Goal: Transaction & Acquisition: Subscribe to service/newsletter

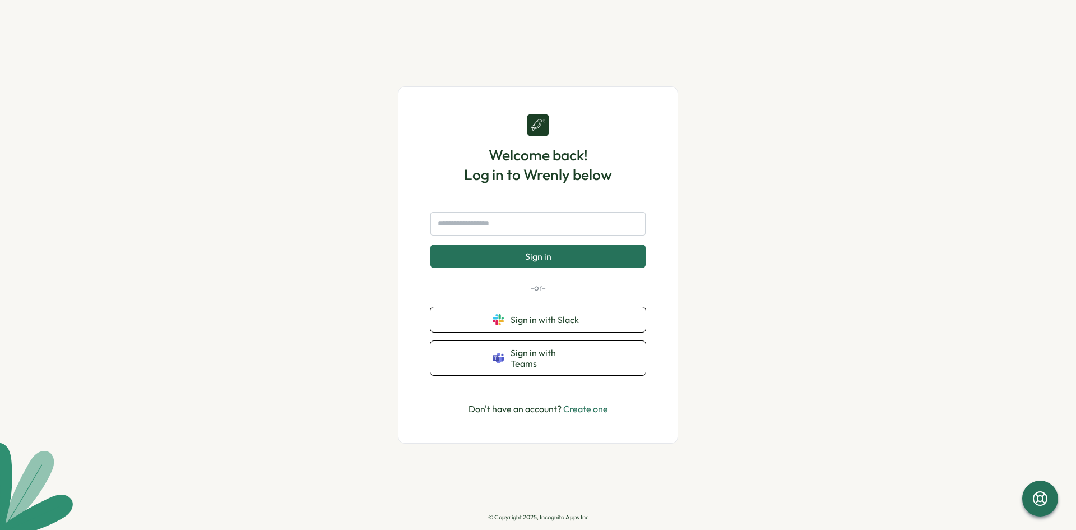
click at [541, 225] on input "text" at bounding box center [537, 224] width 215 height 24
click at [590, 403] on link "Create one" at bounding box center [585, 408] width 45 height 11
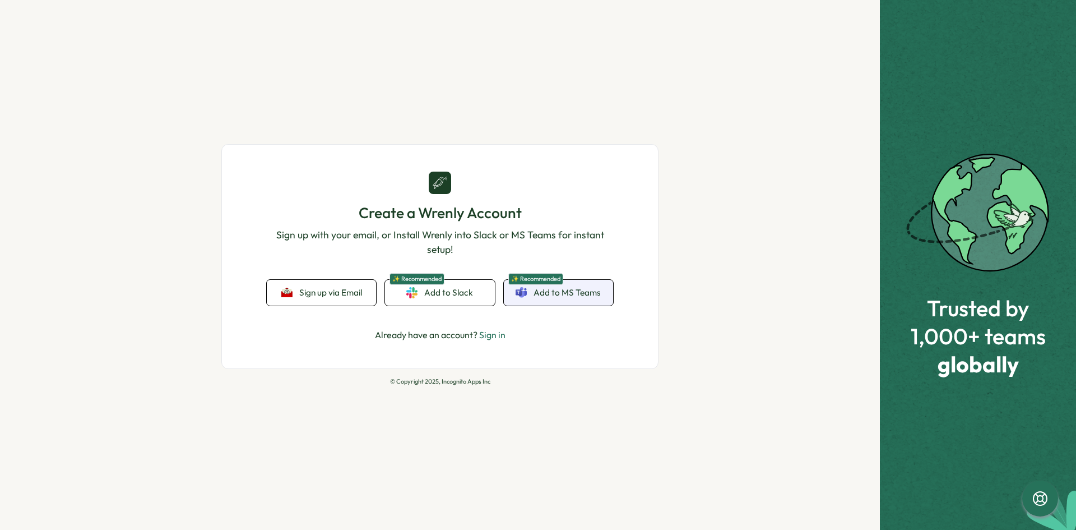
click at [570, 301] on link "✨ Recommended Add to MS Teams" at bounding box center [558, 293] width 109 height 26
click at [331, 297] on span "Sign up via Email" at bounding box center [330, 292] width 63 height 10
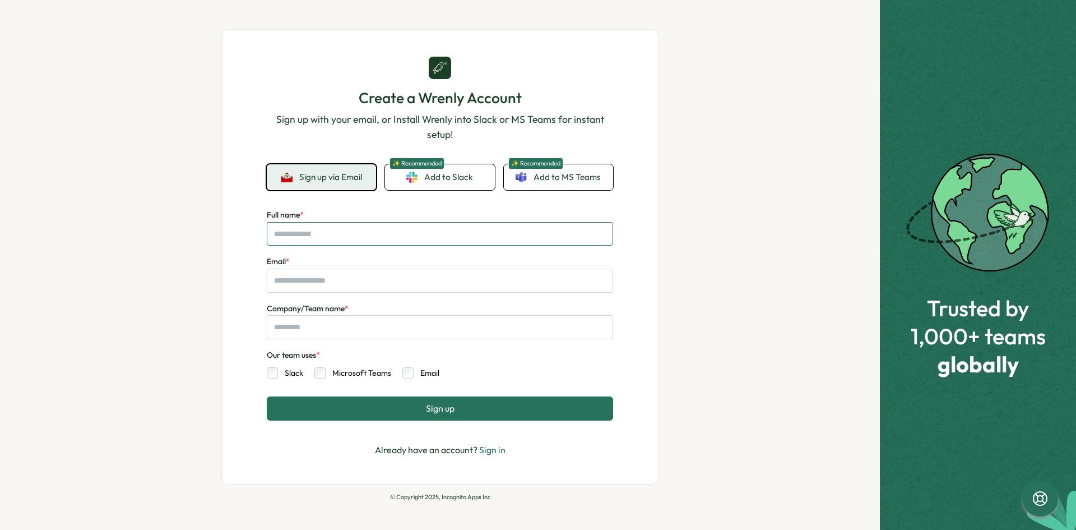
click at [328, 238] on input "Full name *" at bounding box center [440, 234] width 346 height 24
type input "**********"
drag, startPoint x: 269, startPoint y: 283, endPoint x: 392, endPoint y: 285, distance: 123.3
click at [392, 285] on input "**********" at bounding box center [440, 280] width 346 height 24
type input "**********"
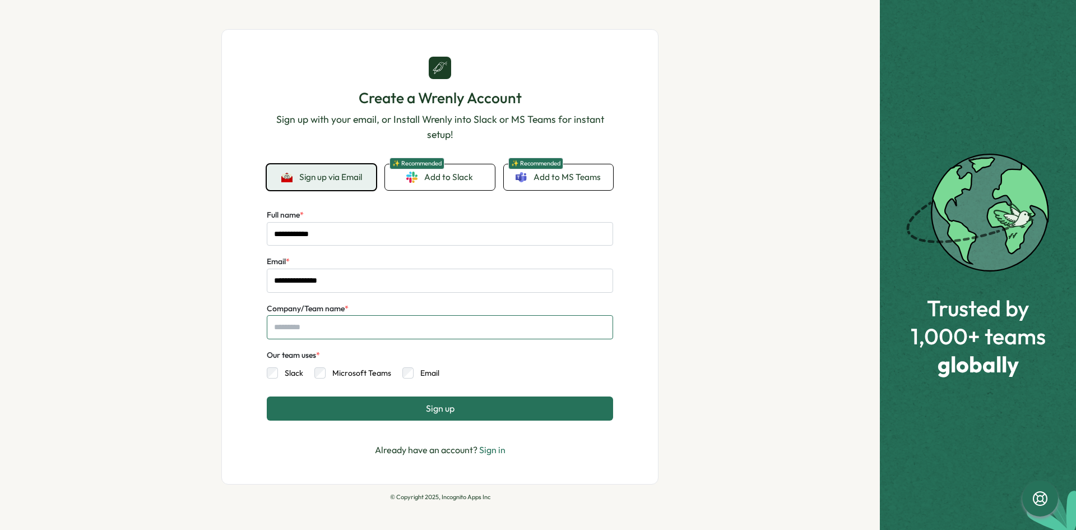
click at [368, 337] on input "Company/Team name *" at bounding box center [440, 327] width 346 height 24
type input "****"
click at [432, 403] on span "Sign up" at bounding box center [440, 408] width 29 height 10
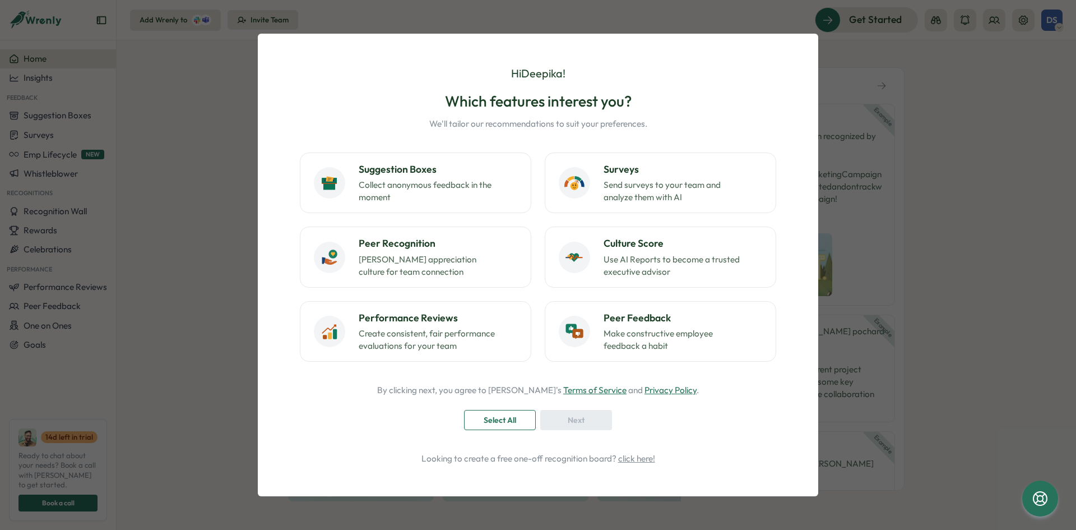
click at [507, 423] on span "Select All" at bounding box center [500, 419] width 33 height 19
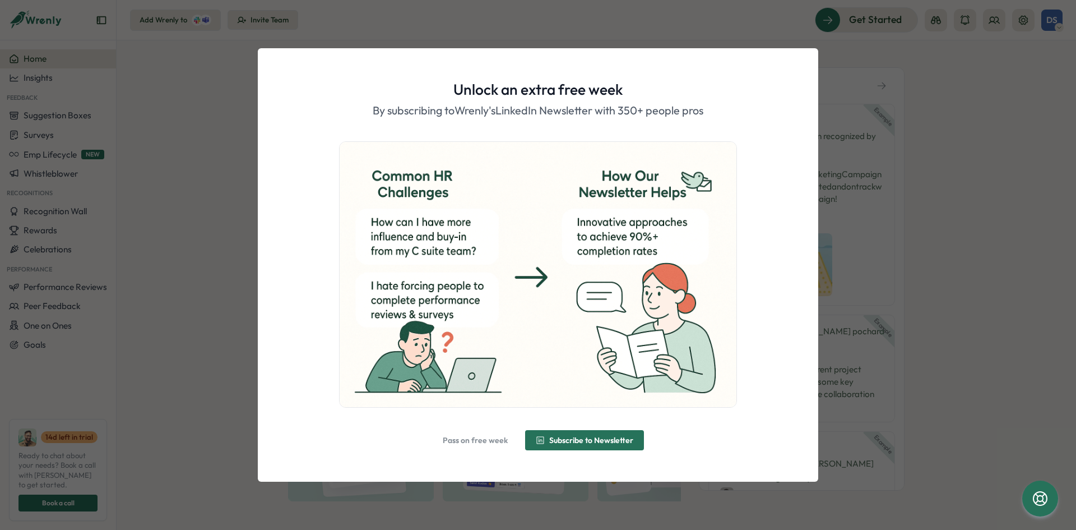
click at [487, 439] on span "Pass on free week" at bounding box center [475, 440] width 65 height 8
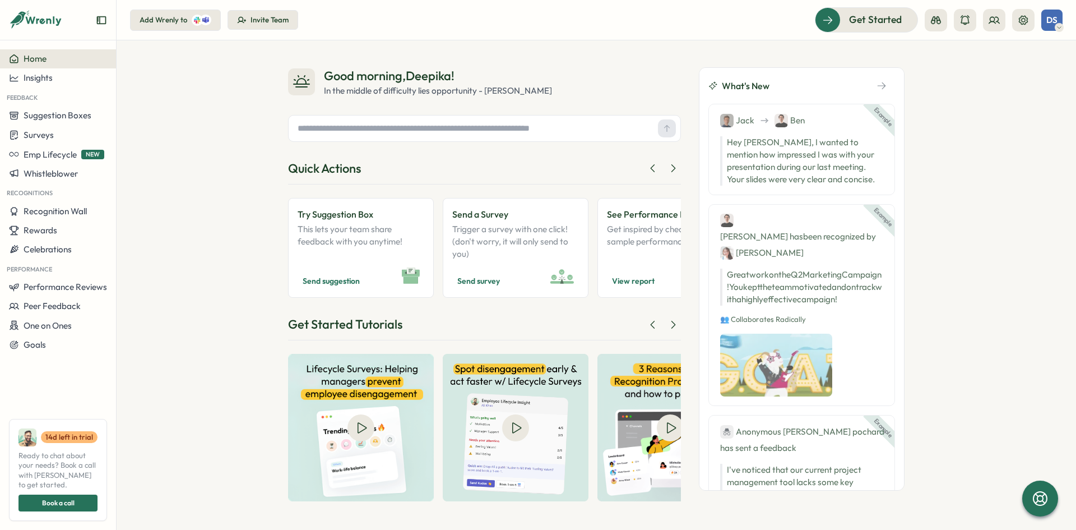
click at [159, 24] on div "Add Wrenly to" at bounding box center [164, 20] width 48 height 10
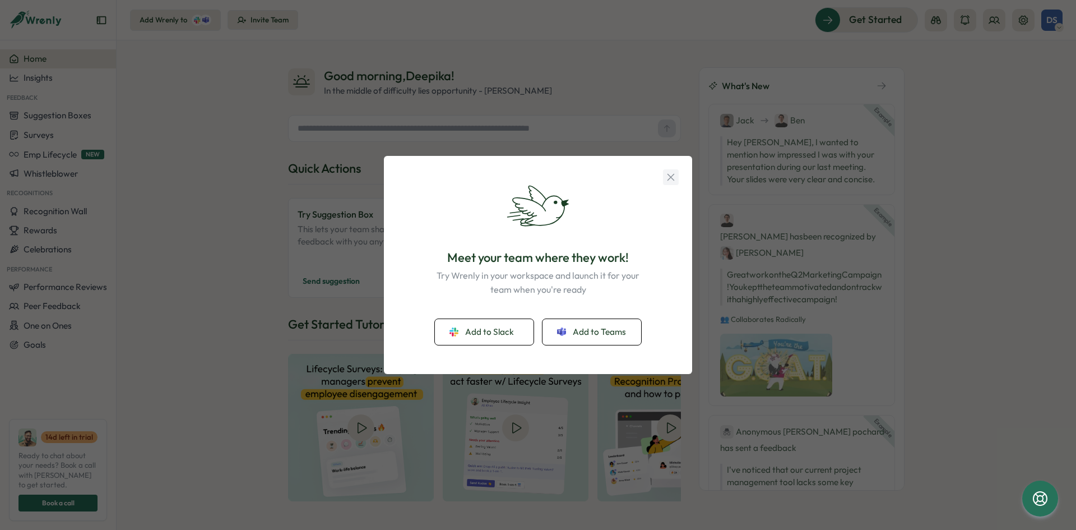
click at [671, 179] on icon "button" at bounding box center [671, 177] width 12 height 12
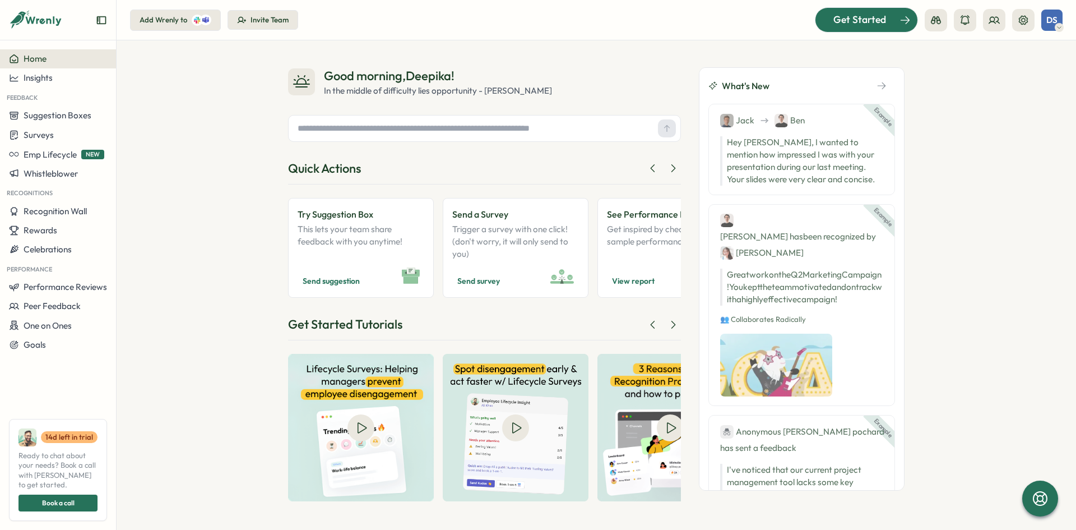
click at [856, 17] on span "Get Started" at bounding box center [859, 19] width 53 height 15
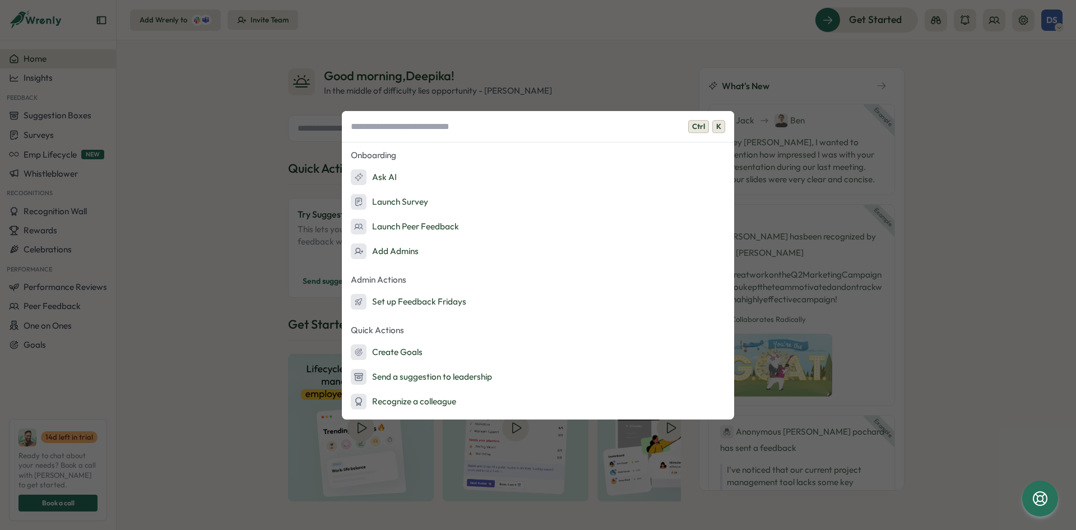
click at [941, 106] on div "Ctrl K Onboarding Ask AI Launch Survey Launch Peer Feedback Add Admins Admin Ac…" at bounding box center [538, 265] width 1076 height 530
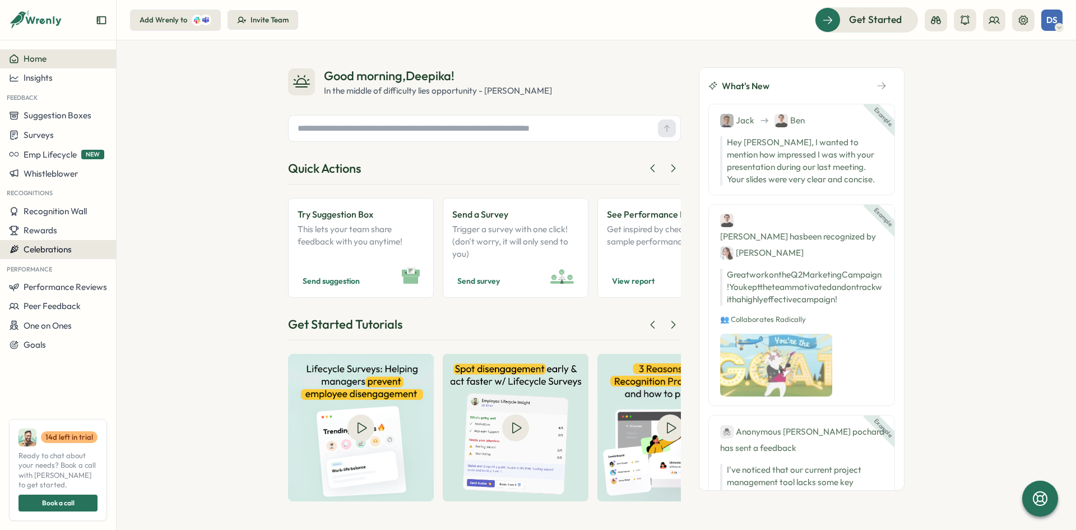
click at [32, 252] on span "Celebrations" at bounding box center [48, 249] width 48 height 11
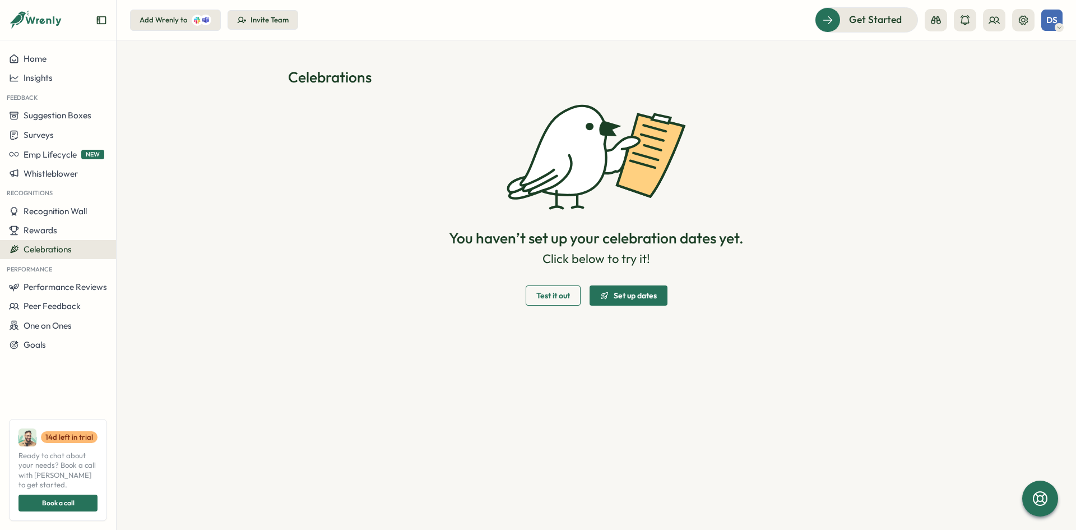
click at [565, 299] on span "Test it out" at bounding box center [553, 295] width 34 height 8
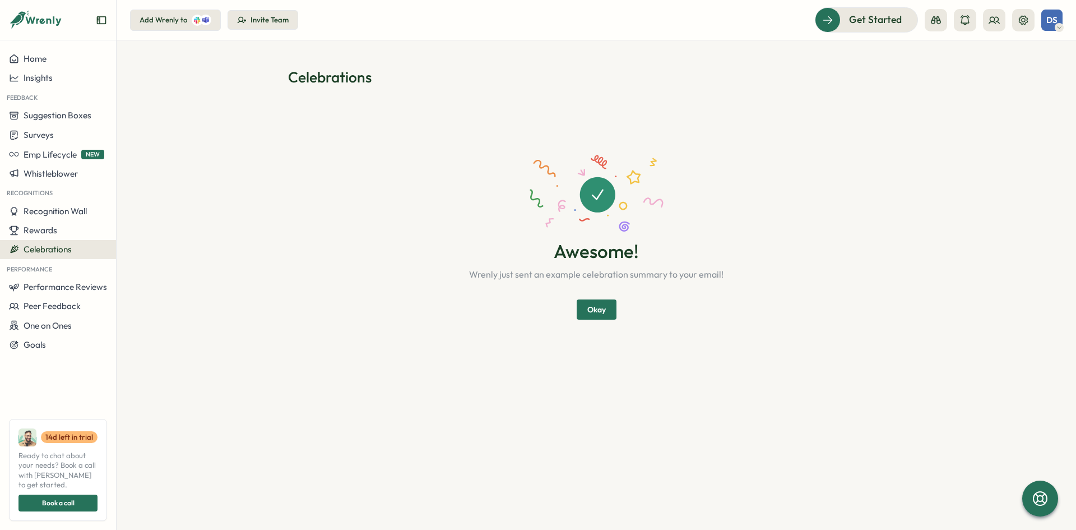
click at [592, 309] on span "Okay" at bounding box center [596, 309] width 18 height 19
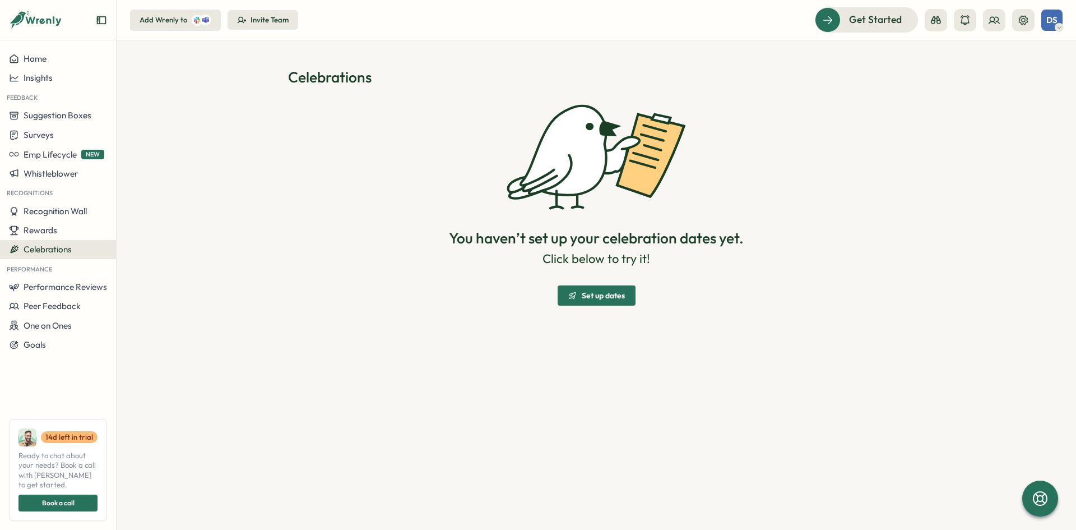
click at [597, 295] on span "Set up dates" at bounding box center [603, 295] width 43 height 8
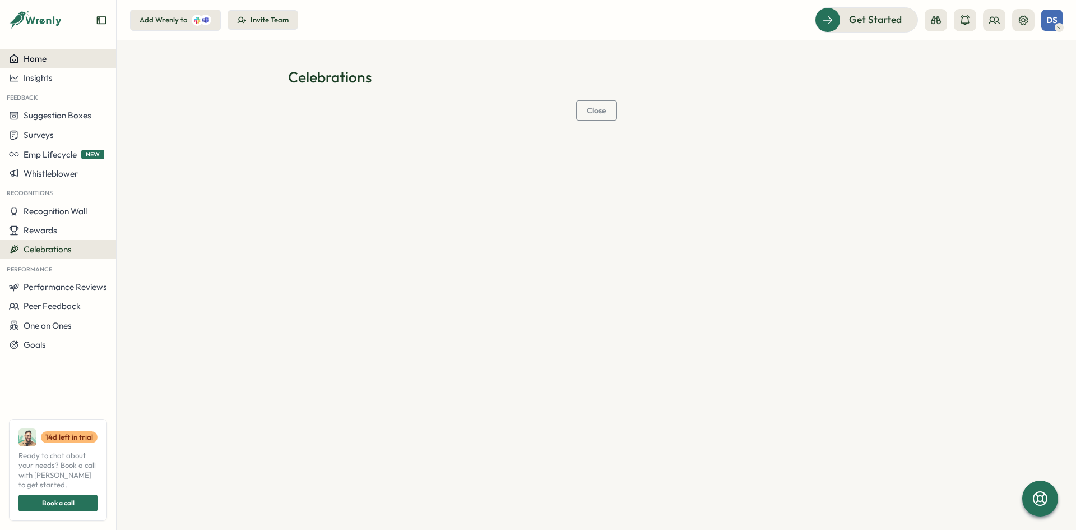
click at [32, 63] on span "Home" at bounding box center [35, 58] width 23 height 11
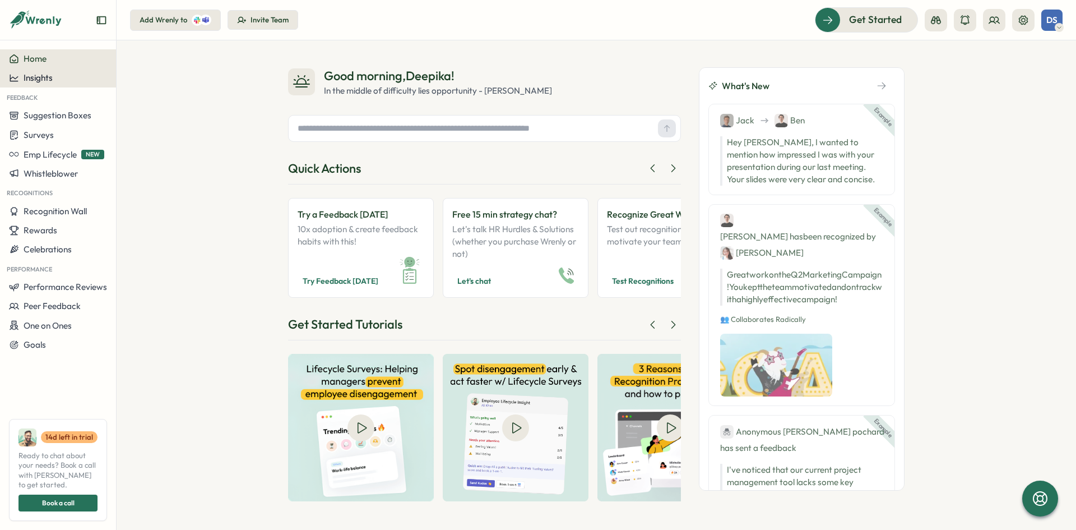
click at [57, 79] on div "Insights" at bounding box center [58, 78] width 98 height 10
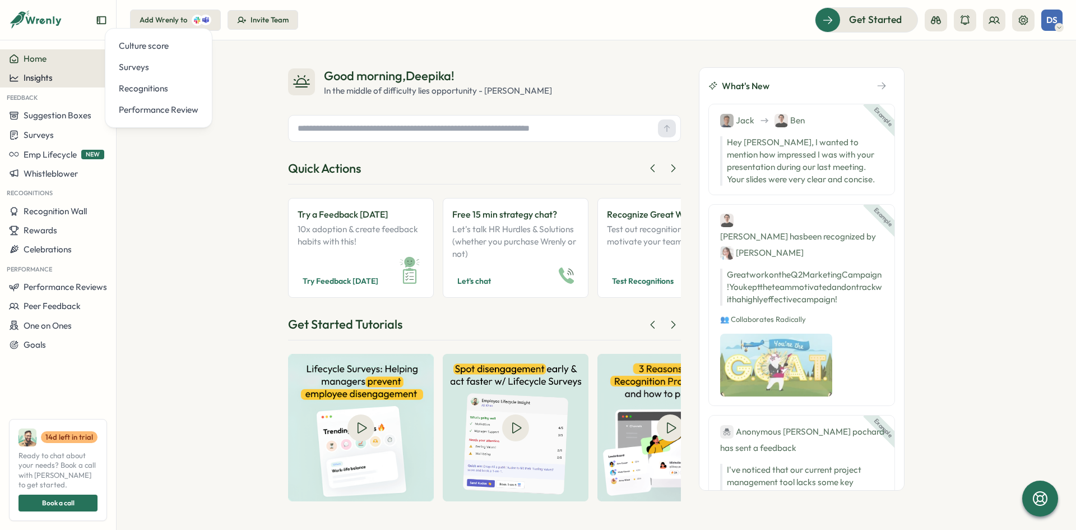
click at [57, 79] on div "Insights" at bounding box center [58, 78] width 98 height 10
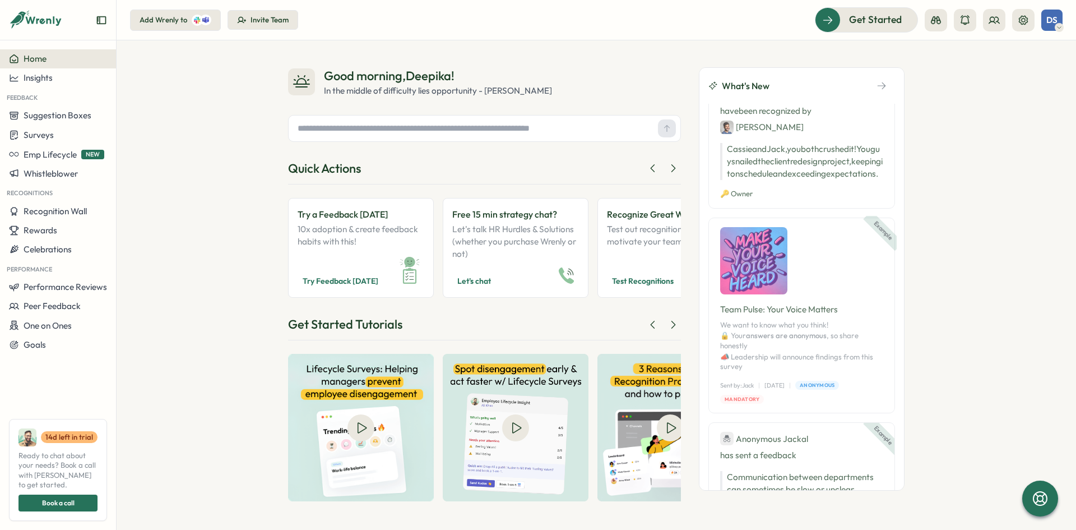
scroll to position [468, 0]
click at [45, 207] on span "Recognition Wall" at bounding box center [55, 211] width 63 height 11
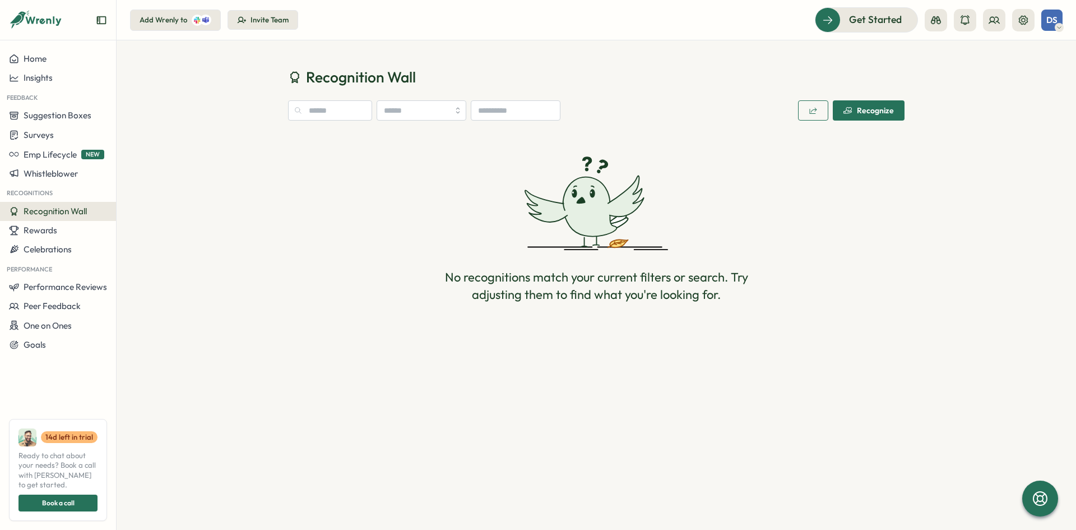
click at [875, 114] on div "Recognize" at bounding box center [868, 110] width 50 height 9
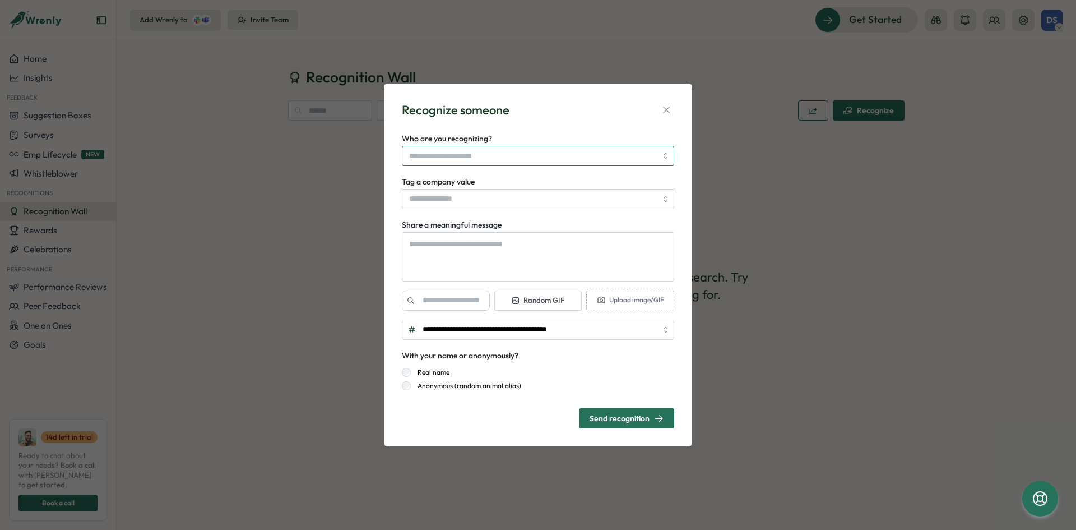
type textarea "*"
click at [503, 158] on input "Who are you recognizing?" at bounding box center [533, 155] width 248 height 19
click at [484, 155] on input "Who are you recognizing?" at bounding box center [533, 155] width 248 height 19
type input "**********"
click at [489, 259] on textarea "Share a meaningful message" at bounding box center [538, 256] width 272 height 49
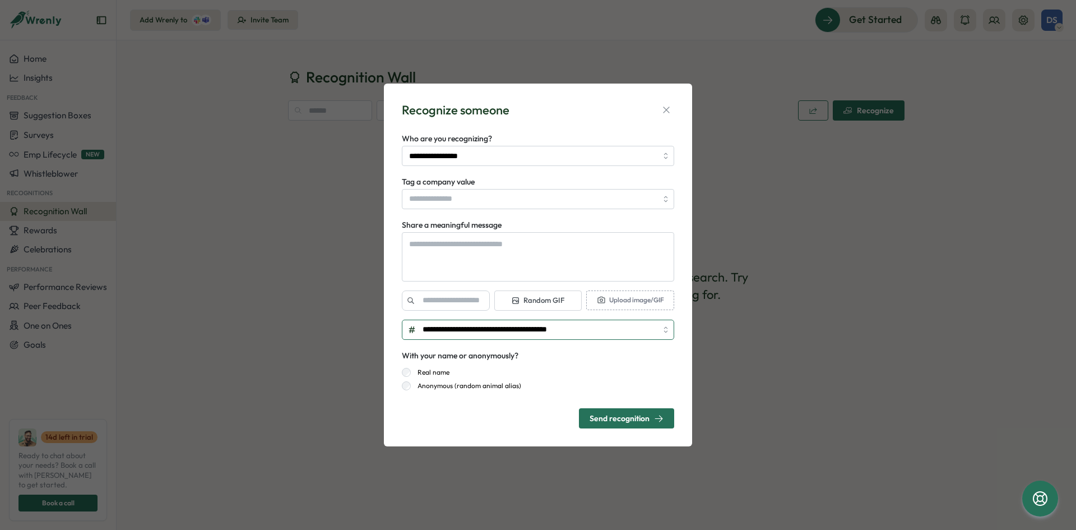
click at [670, 332] on input "**********" at bounding box center [538, 329] width 272 height 20
click at [666, 110] on icon "button" at bounding box center [666, 109] width 11 height 11
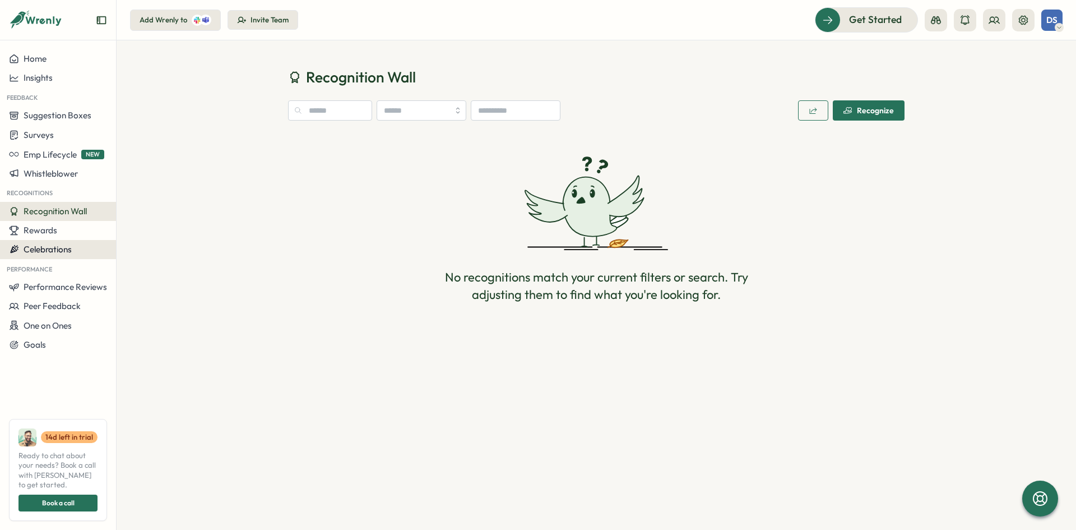
click at [31, 247] on span "Celebrations" at bounding box center [48, 249] width 48 height 11
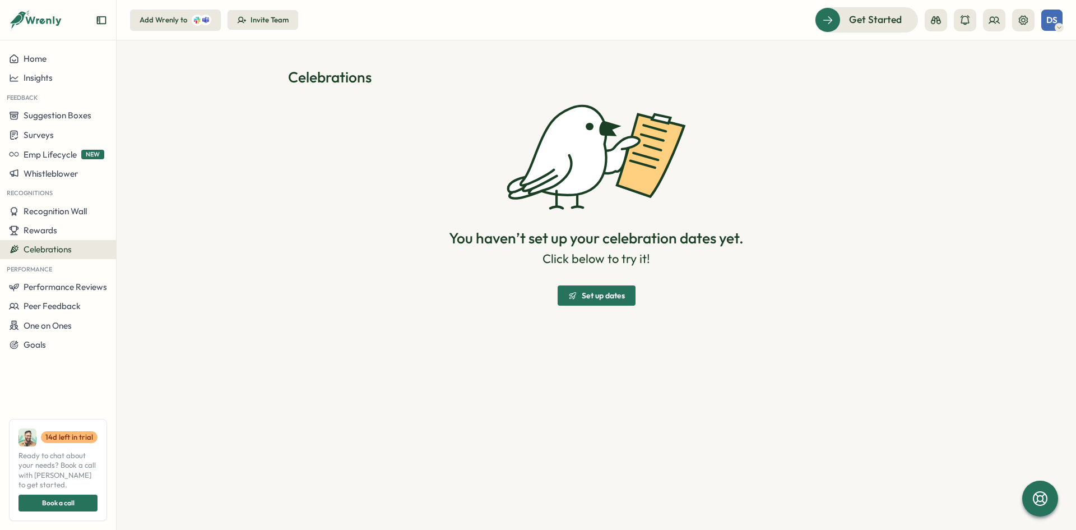
click at [595, 295] on span "Set up dates" at bounding box center [603, 295] width 43 height 8
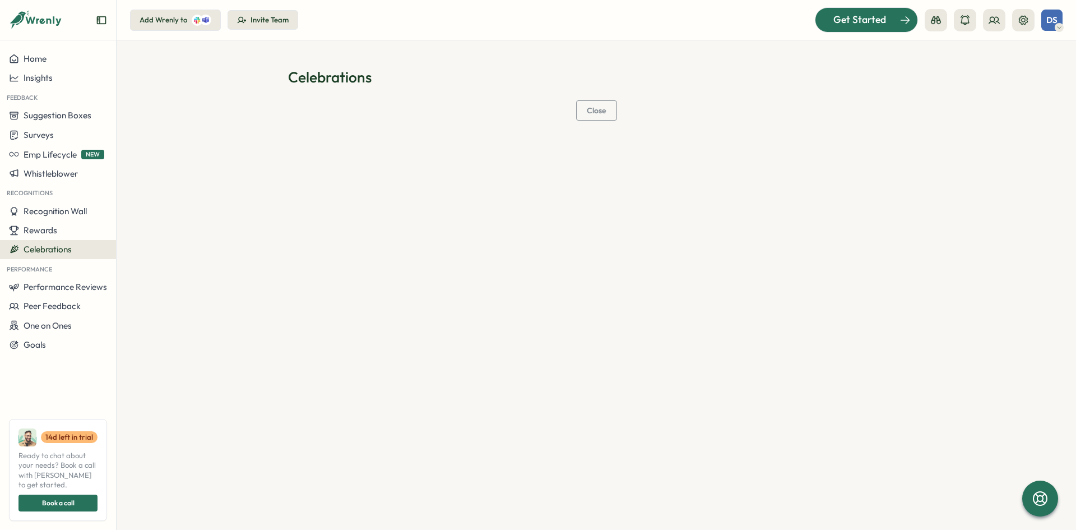
click at [855, 25] on span "Get Started" at bounding box center [859, 19] width 53 height 15
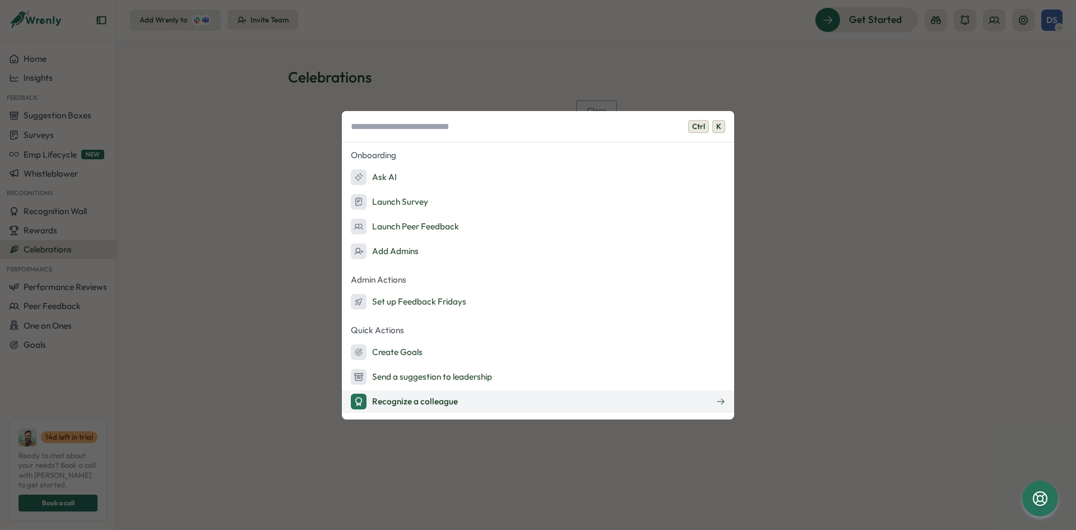
click at [424, 397] on div "Recognize a colleague" at bounding box center [404, 401] width 107 height 16
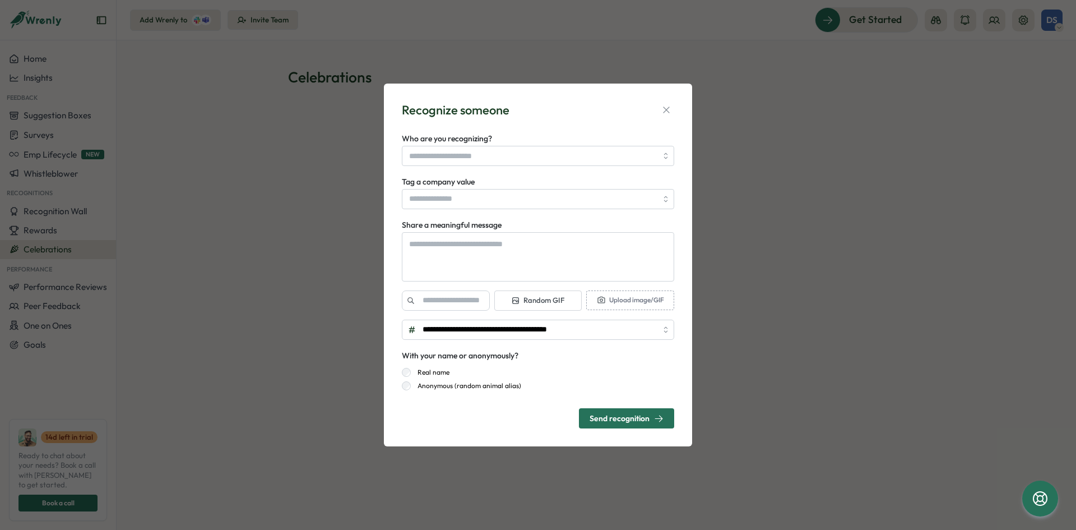
click at [492, 385] on label "Anonymous (random animal alias)" at bounding box center [466, 385] width 110 height 9
type textarea "*"
click at [671, 110] on icon "button" at bounding box center [666, 109] width 11 height 11
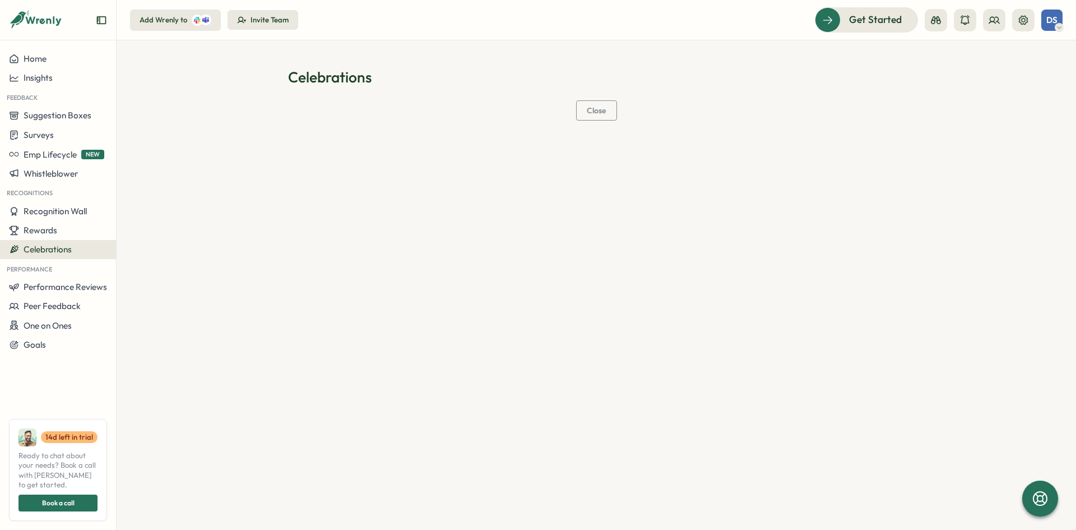
click at [161, 13] on button "Add Wrenly to" at bounding box center [175, 20] width 91 height 21
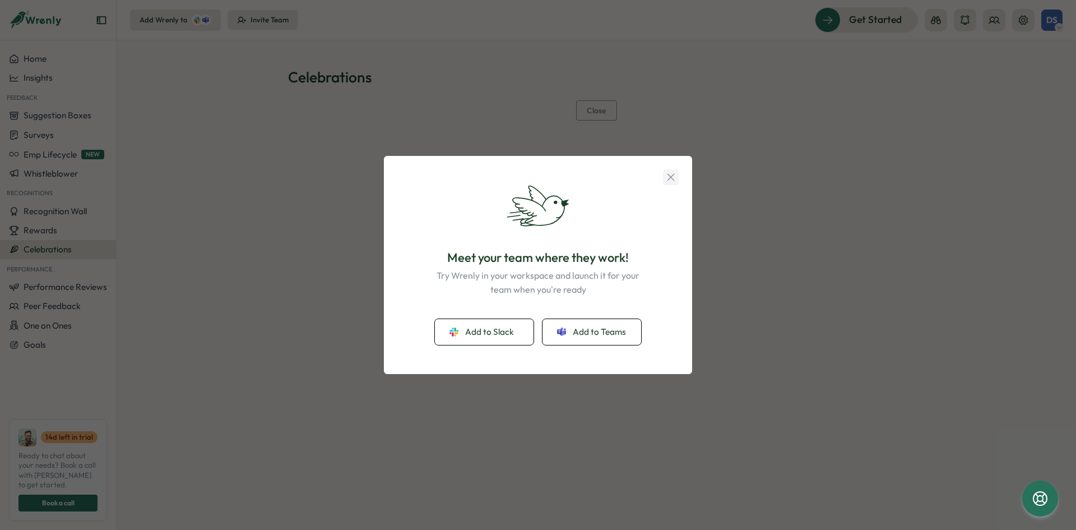
click at [666, 173] on icon "button" at bounding box center [671, 177] width 12 height 12
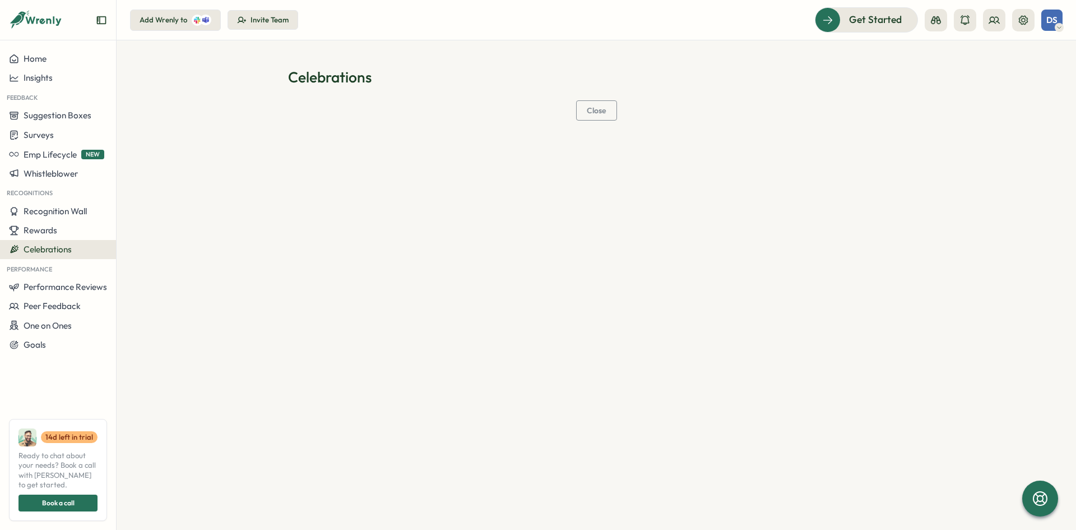
click at [287, 20] on div "Invite Team" at bounding box center [269, 20] width 38 height 10
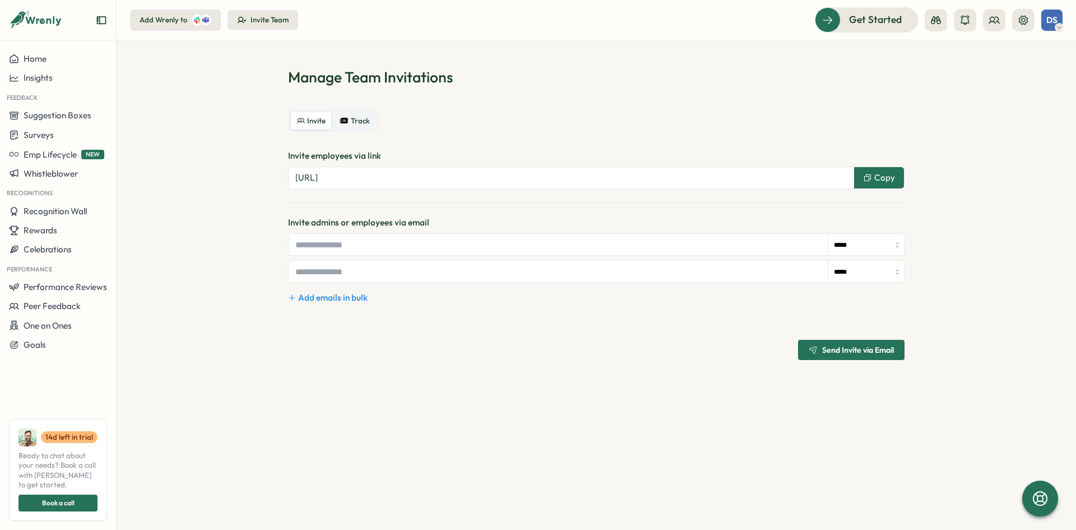
click at [415, 250] on input "text" at bounding box center [559, 244] width 540 height 21
type input "**********"
click at [527, 348] on div "Send Invite via Email" at bounding box center [596, 350] width 616 height 20
click at [876, 249] on input "*****" at bounding box center [866, 245] width 76 height 22
type input "******"
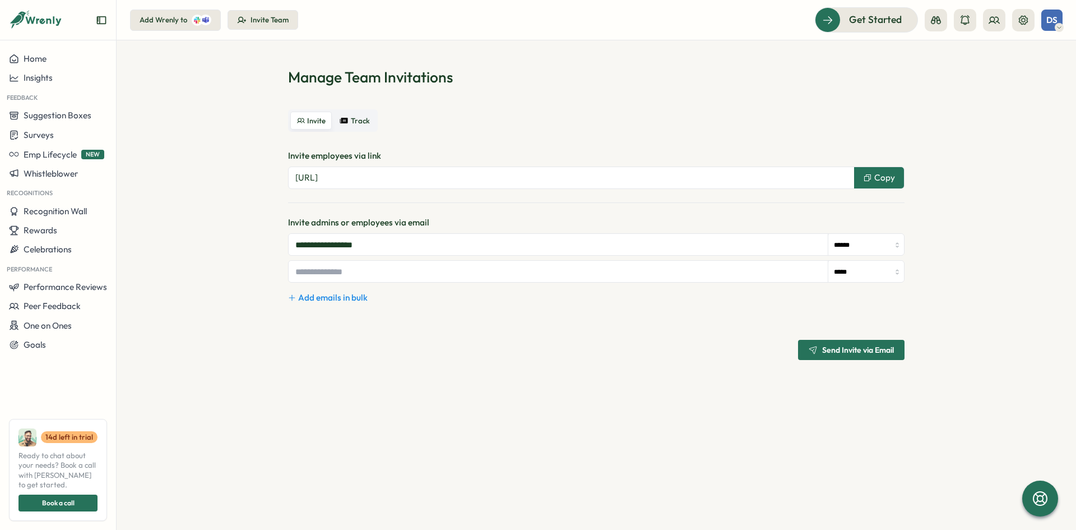
click at [834, 351] on span "Send Invite via Email" at bounding box center [858, 350] width 72 height 8
type input "*****"
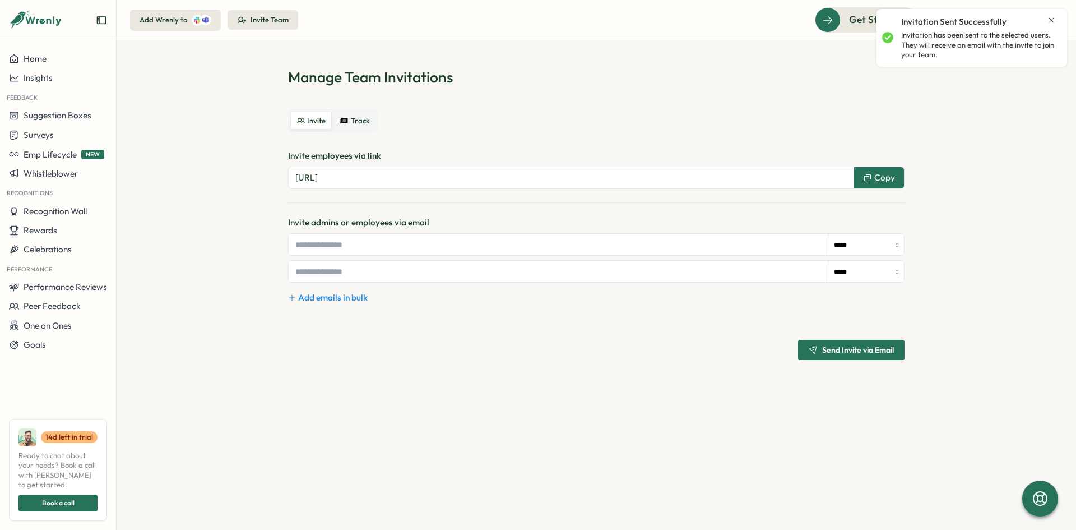
click at [333, 295] on span "Add emails in bulk" at bounding box center [332, 297] width 69 height 12
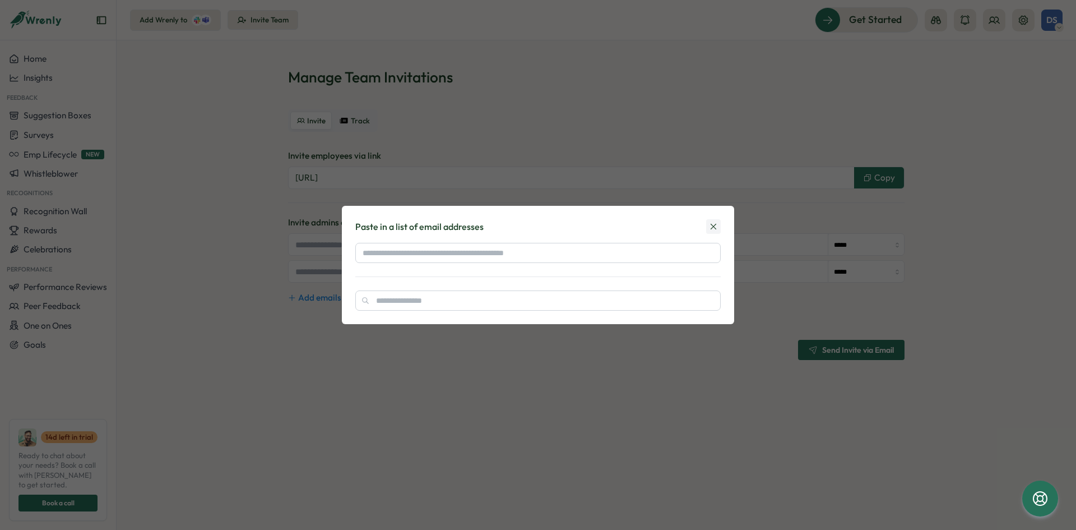
click at [716, 230] on icon at bounding box center [713, 226] width 10 height 10
